Goal: Task Accomplishment & Management: Manage account settings

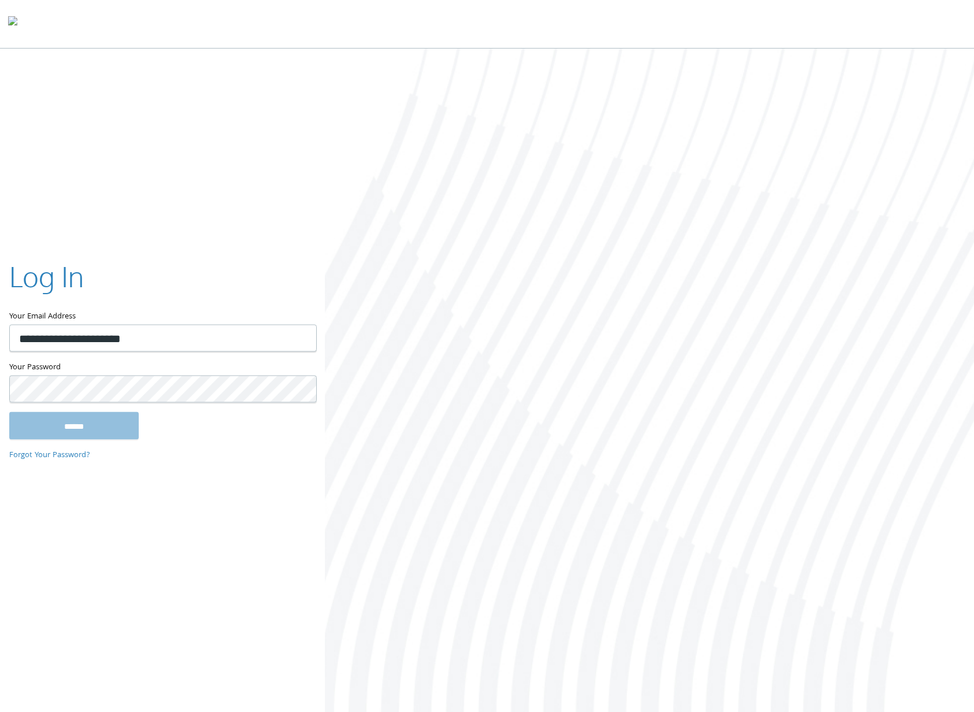
type input "**********"
click at [9, 412] on input "******" at bounding box center [74, 426] width 130 height 28
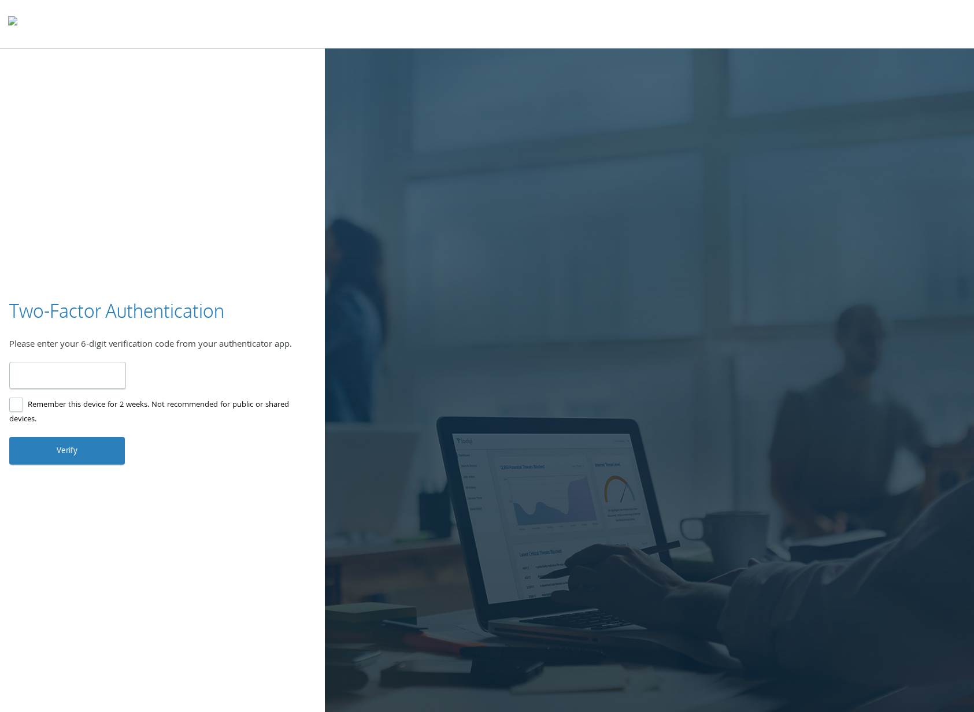
paste input "******"
type input "******"
